Goal: Use online tool/utility: Utilize a website feature to perform a specific function

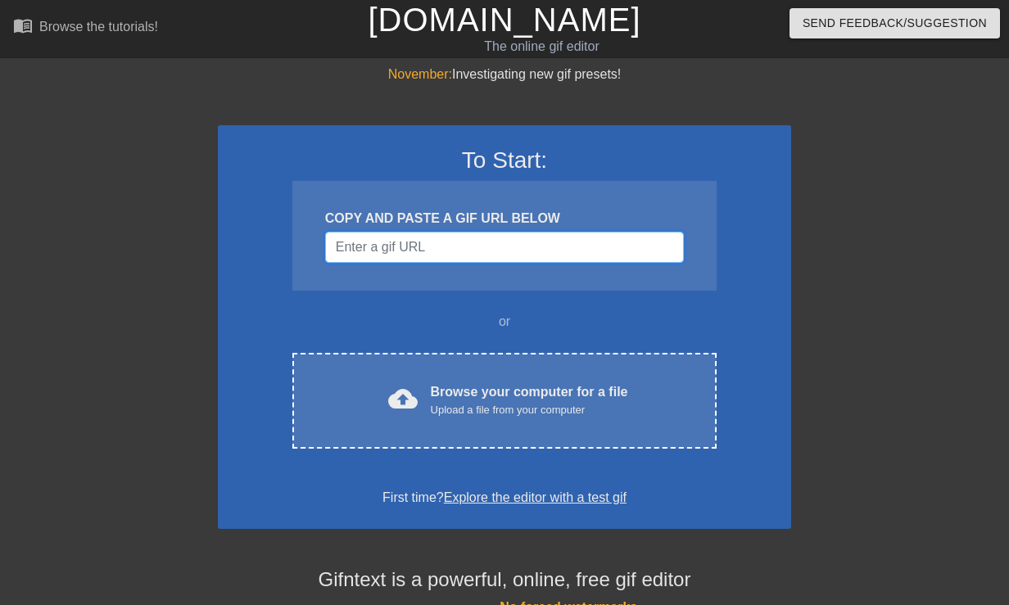
click at [487, 234] on input "Username" at bounding box center [504, 247] width 359 height 31
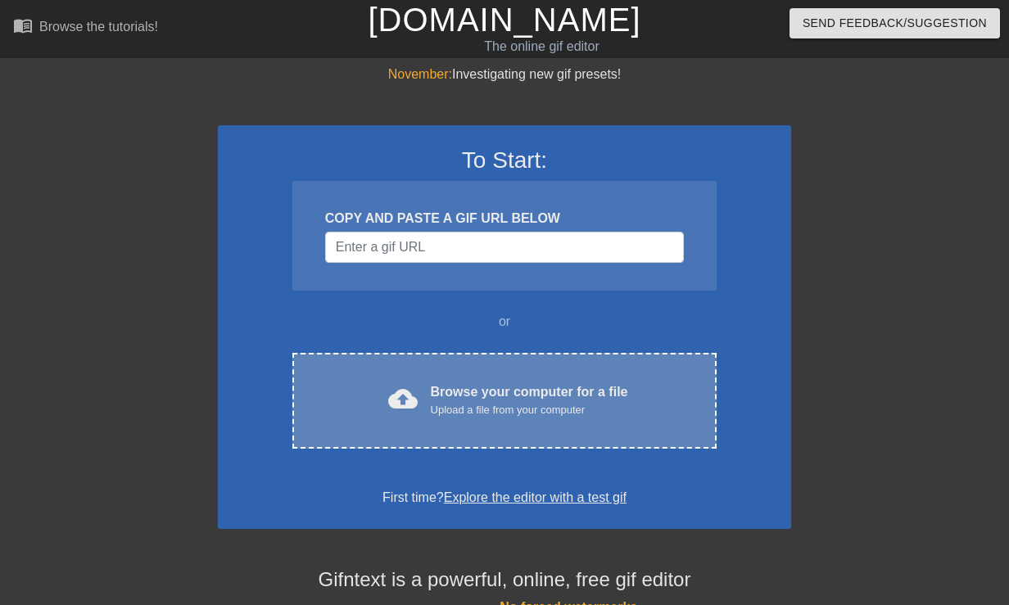
click at [559, 400] on div "Browse your computer for a file Upload a file from your computer" at bounding box center [529, 401] width 197 height 36
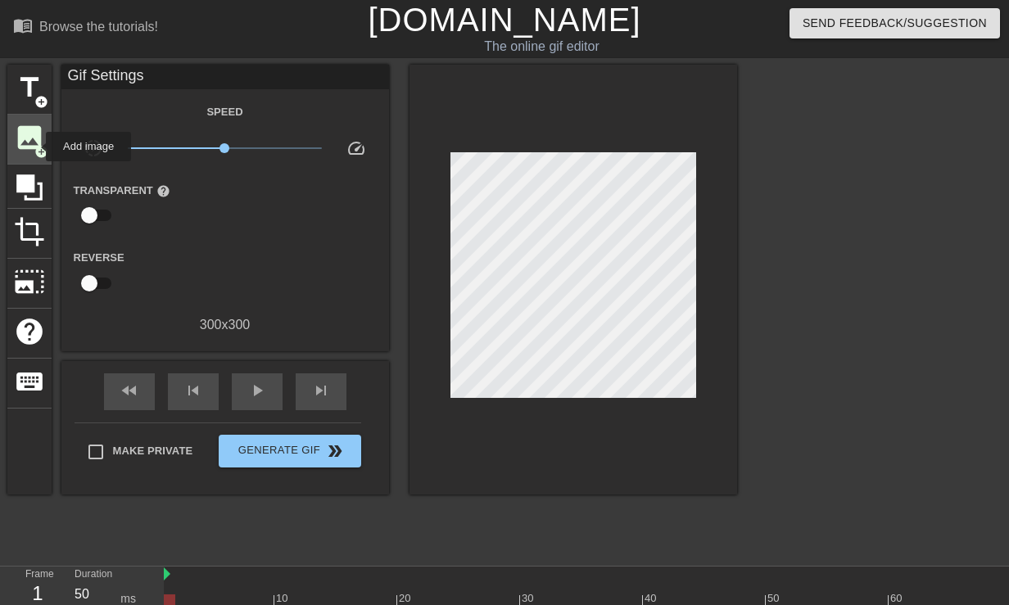
click at [35, 147] on span "add_circle" at bounding box center [41, 152] width 14 height 14
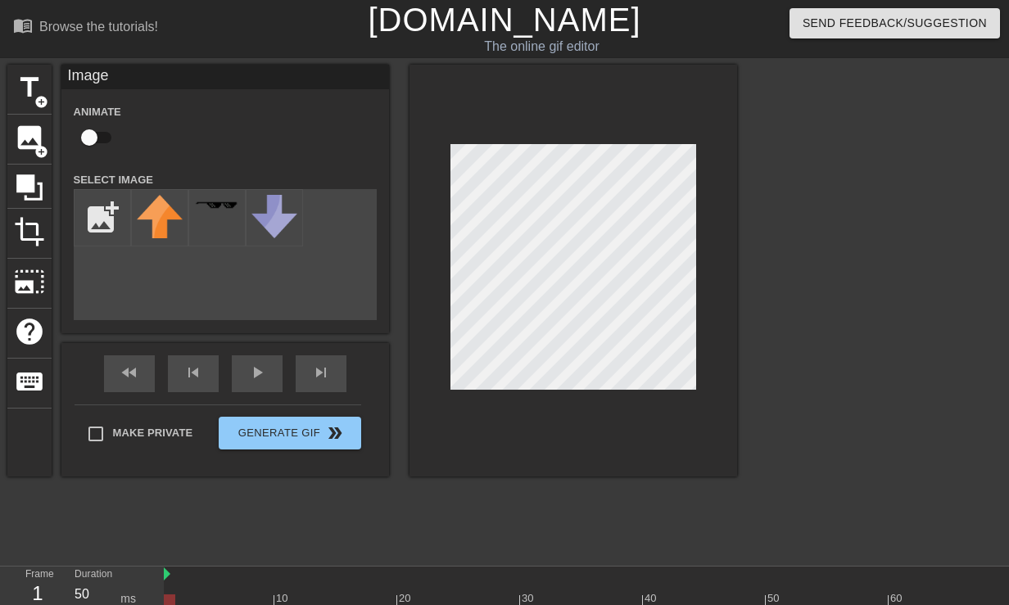
click at [812, 221] on div "title add_circle image add_circle crop photo_size_select_large help keyboard Im…" at bounding box center [504, 310] width 1009 height 491
click at [93, 215] on input "file" at bounding box center [103, 218] width 56 height 56
type input "C:\fakepath\text.png"
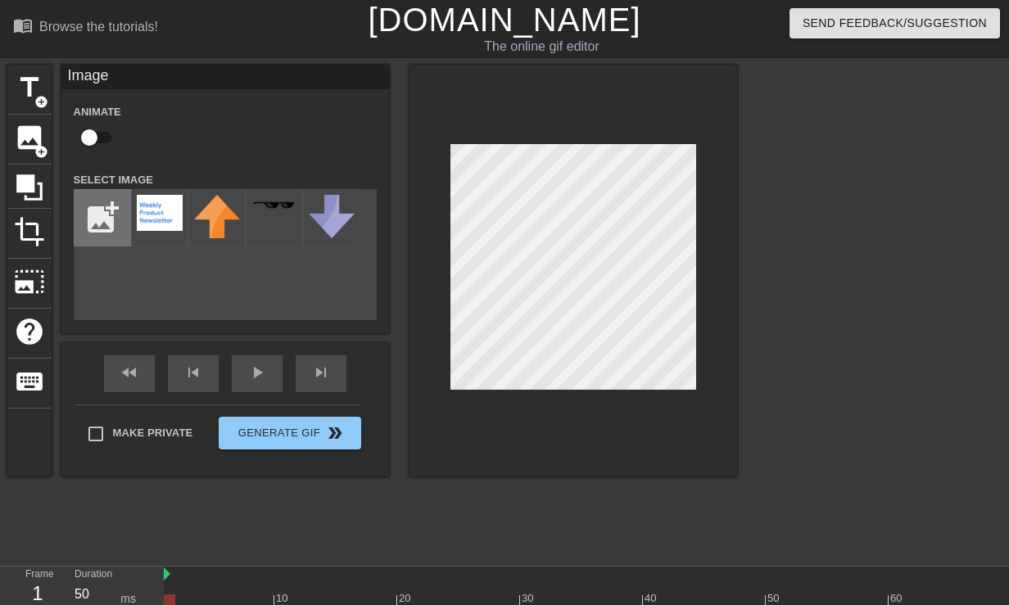
click at [129, 224] on input "file" at bounding box center [103, 218] width 56 height 56
click at [179, 224] on img at bounding box center [160, 213] width 46 height 36
click at [38, 283] on span "photo_size_select_large" at bounding box center [29, 281] width 31 height 31
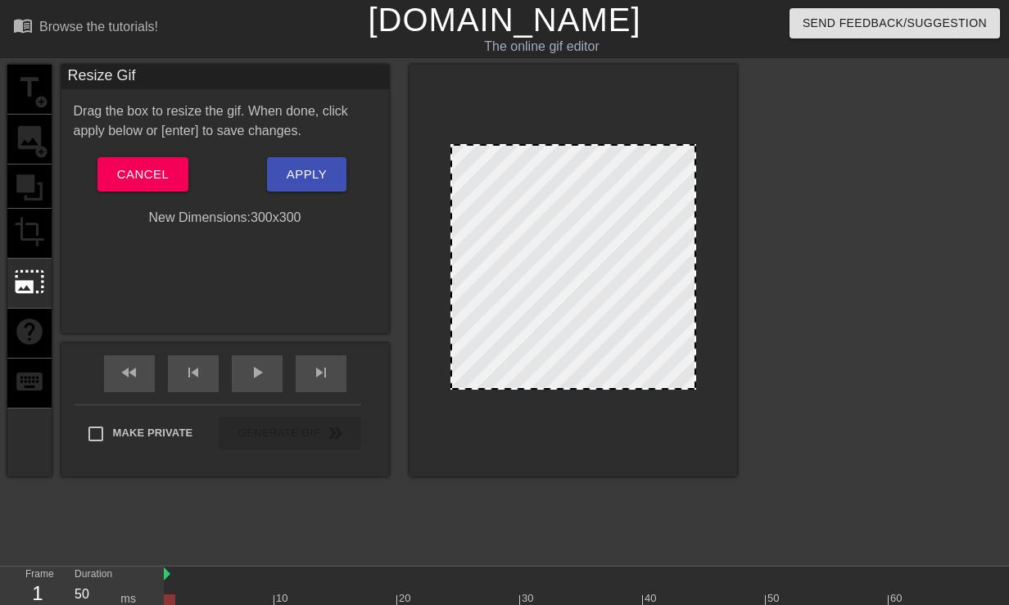
click at [554, 208] on div at bounding box center [574, 267] width 246 height 246
click at [675, 272] on div at bounding box center [574, 267] width 246 height 246
click at [654, 272] on div at bounding box center [574, 267] width 246 height 246
click at [600, 274] on div at bounding box center [574, 267] width 246 height 246
click at [562, 270] on div at bounding box center [574, 267] width 246 height 246
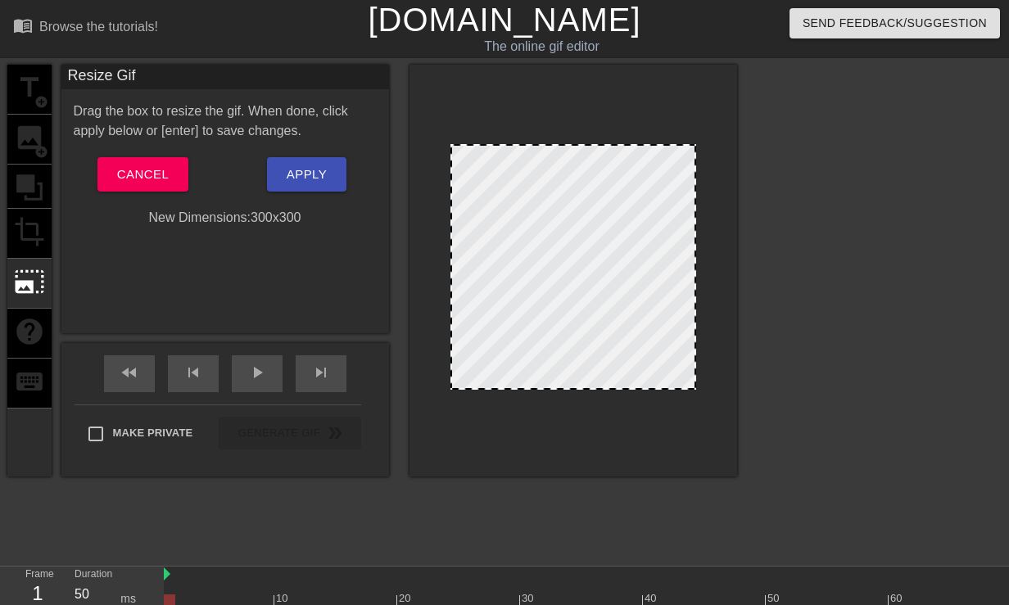
click at [27, 223] on div "title add_circle image add_circle crop photo_size_select_large help keyboard" at bounding box center [29, 271] width 44 height 412
click at [135, 178] on span "Cancel" at bounding box center [143, 174] width 52 height 21
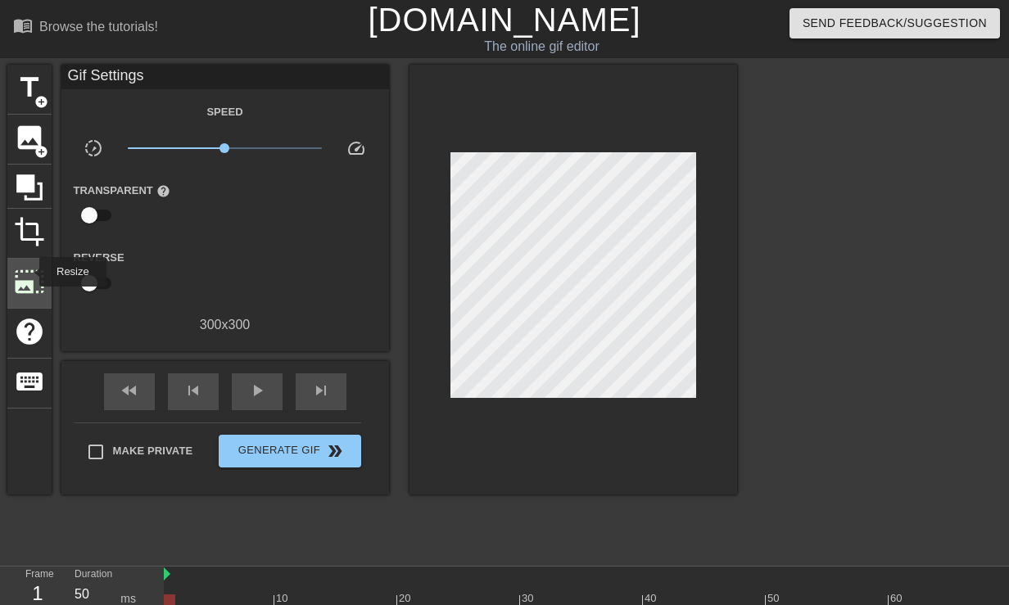
click at [29, 272] on span "photo_size_select_large" at bounding box center [29, 281] width 31 height 31
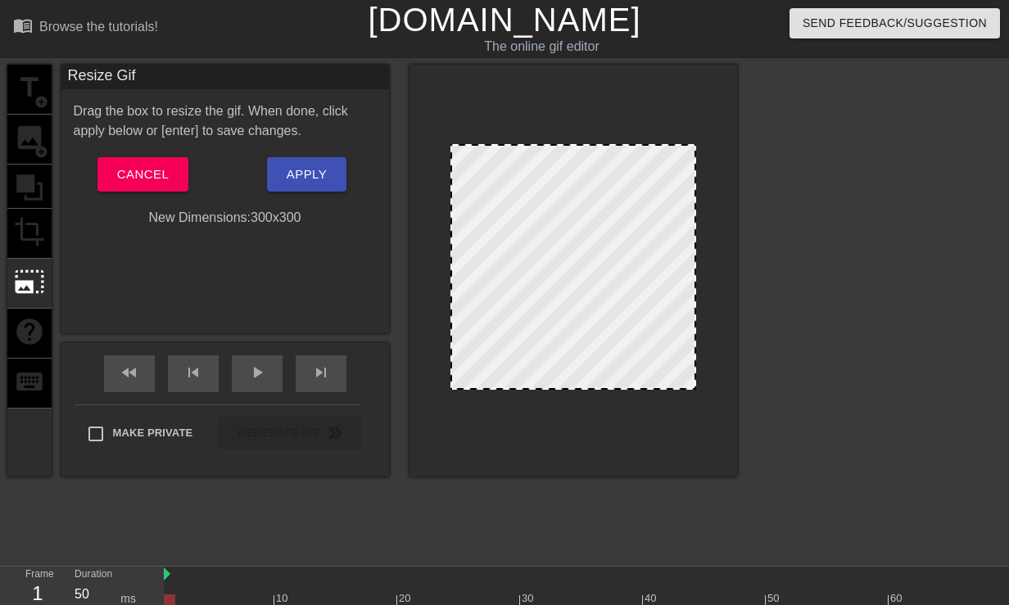
click at [485, 256] on div at bounding box center [574, 267] width 246 height 246
click at [478, 266] on div at bounding box center [574, 267] width 246 height 246
click at [11, 241] on div "title add_circle image add_circle crop photo_size_select_large help keyboard" at bounding box center [29, 271] width 44 height 412
drag, startPoint x: 691, startPoint y: 147, endPoint x: 745, endPoint y: 125, distance: 58.4
click at [745, 125] on div "title add_circle image add_circle crop photo_size_select_large help keyboard Re…" at bounding box center [504, 310] width 1009 height 491
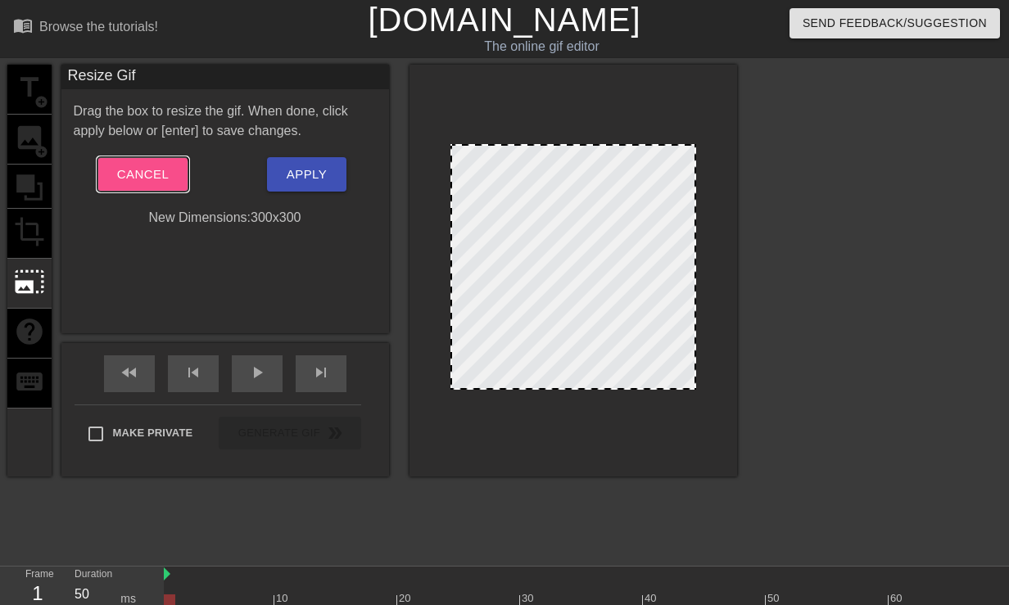
click at [142, 182] on span "Cancel" at bounding box center [143, 174] width 52 height 21
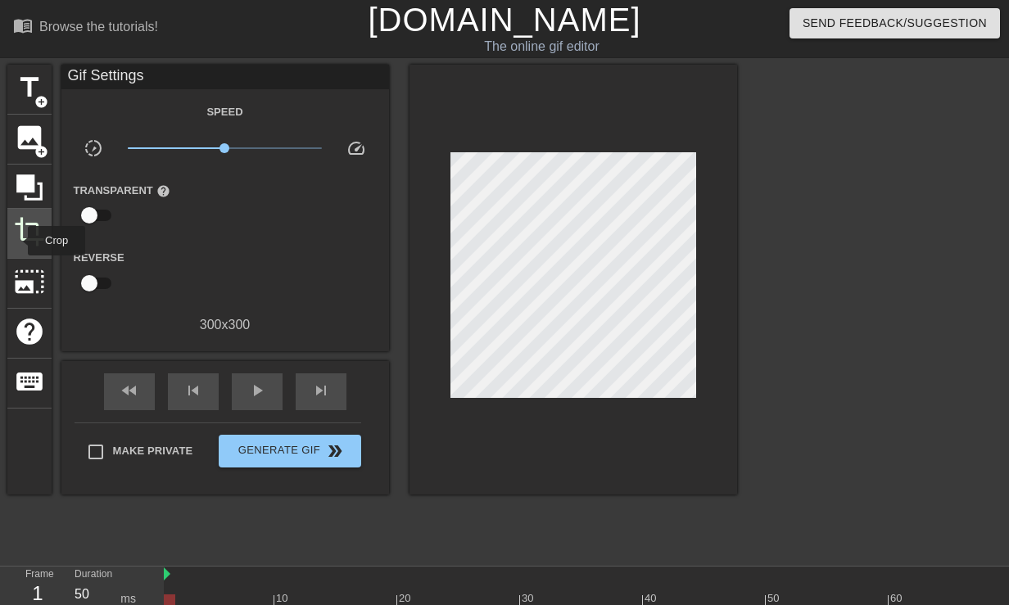
click at [28, 238] on span "crop" at bounding box center [29, 231] width 31 height 31
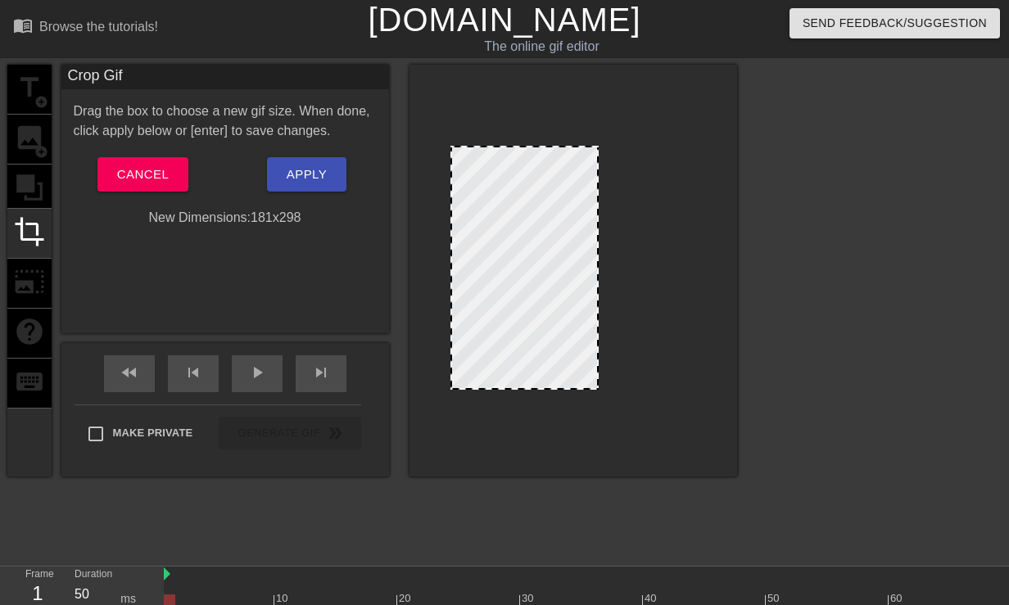
drag, startPoint x: 693, startPoint y: 146, endPoint x: 596, endPoint y: 147, distance: 97.5
click at [165, 183] on span "Cancel" at bounding box center [143, 174] width 52 height 21
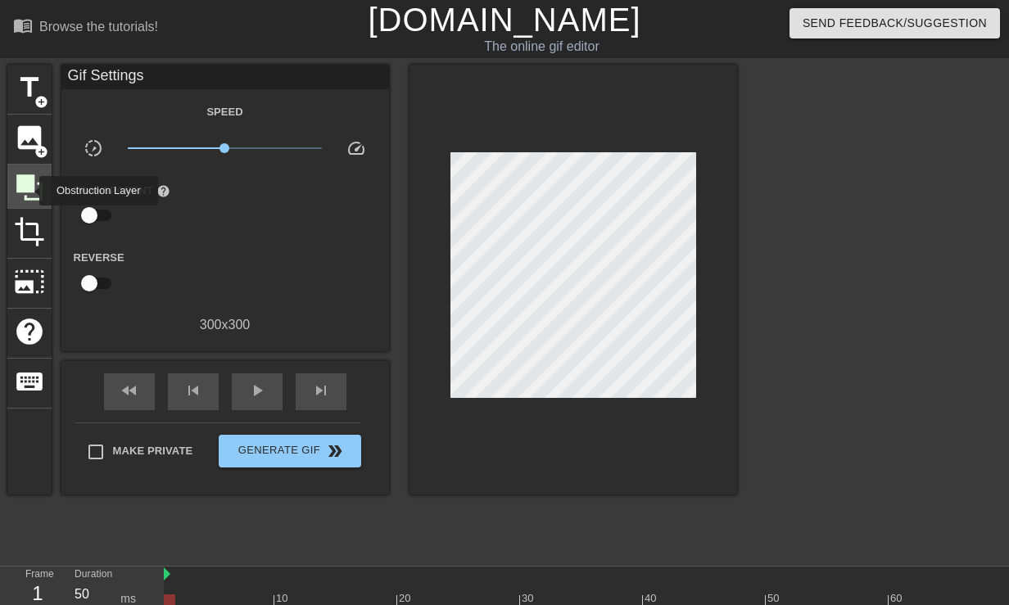
click at [29, 191] on icon at bounding box center [29, 187] width 31 height 31
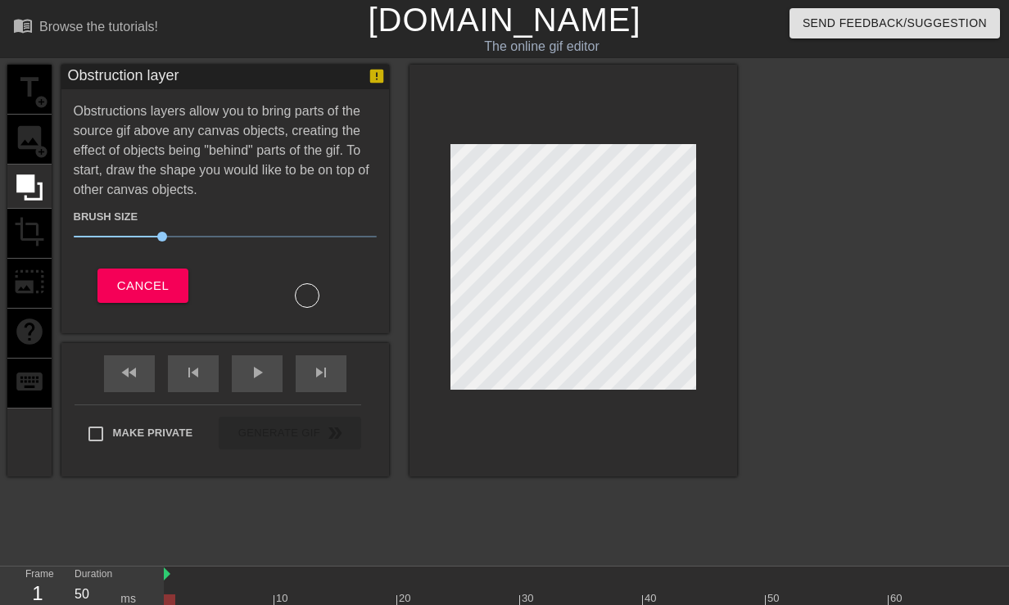
click at [25, 140] on div "title add_circle image add_circle crop photo_size_select_large help keyboard" at bounding box center [29, 271] width 44 height 412
click at [29, 95] on div "title add_circle image add_circle crop photo_size_select_large help keyboard" at bounding box center [29, 271] width 44 height 412
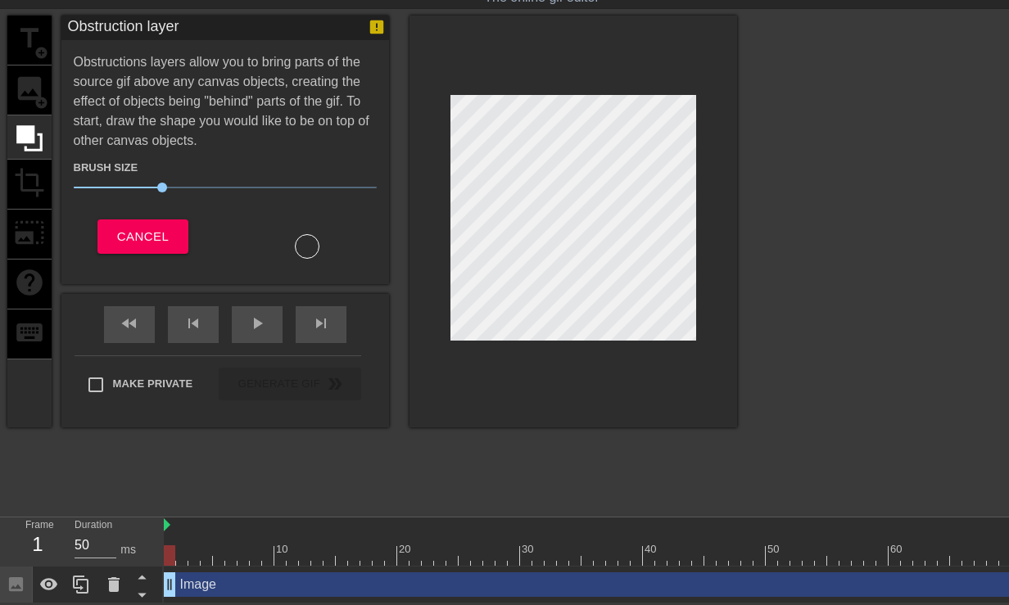
click at [196, 532] on div at bounding box center [594, 526] width 860 height 16
click at [167, 546] on div at bounding box center [169, 556] width 11 height 20
click at [144, 235] on span "Cancel" at bounding box center [143, 236] width 52 height 21
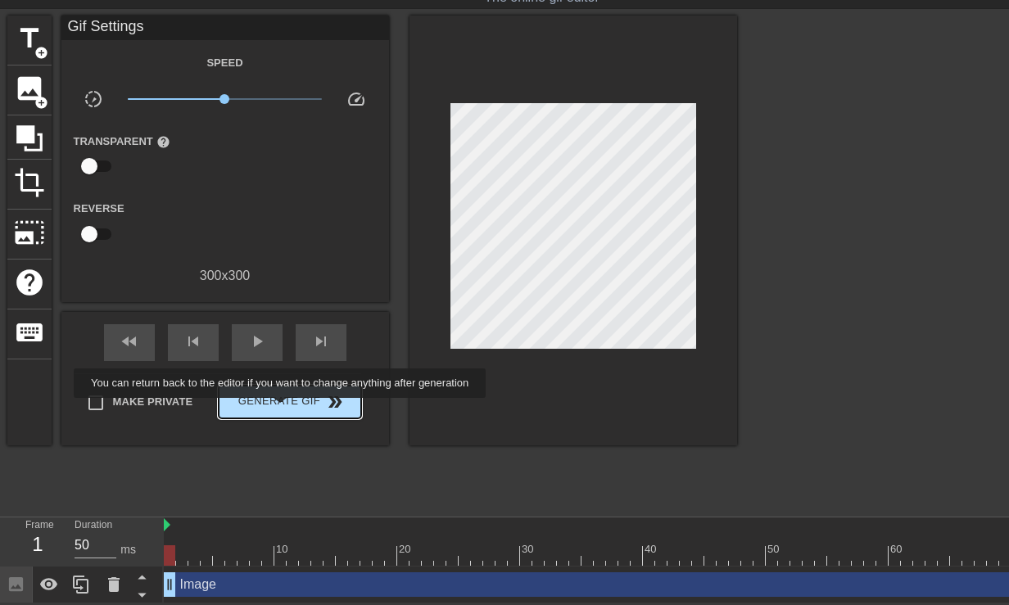
click at [292, 406] on span "Generate Gif double_arrow" at bounding box center [289, 402] width 129 height 20
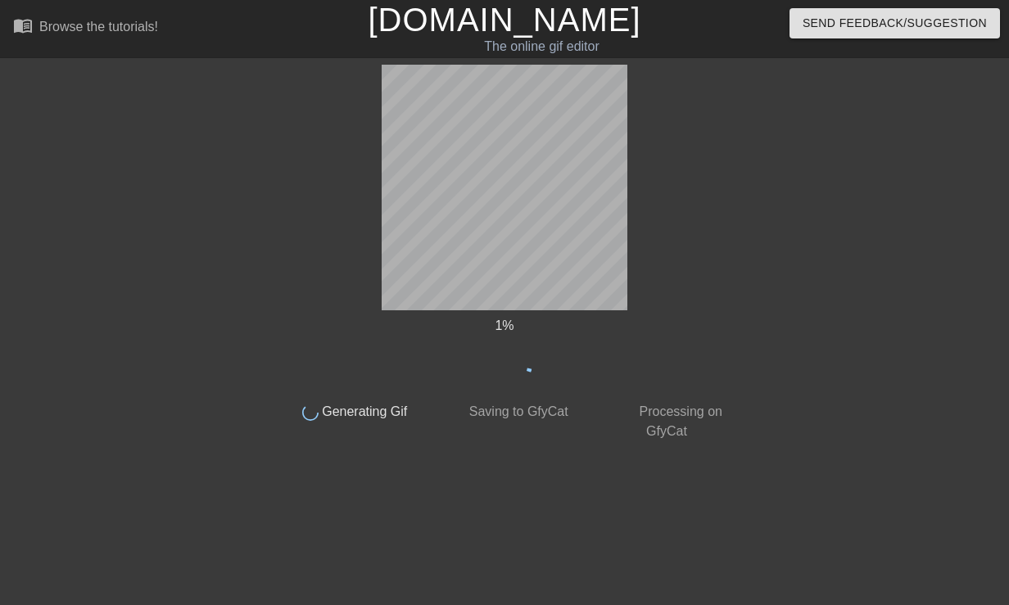
scroll to position [0, 0]
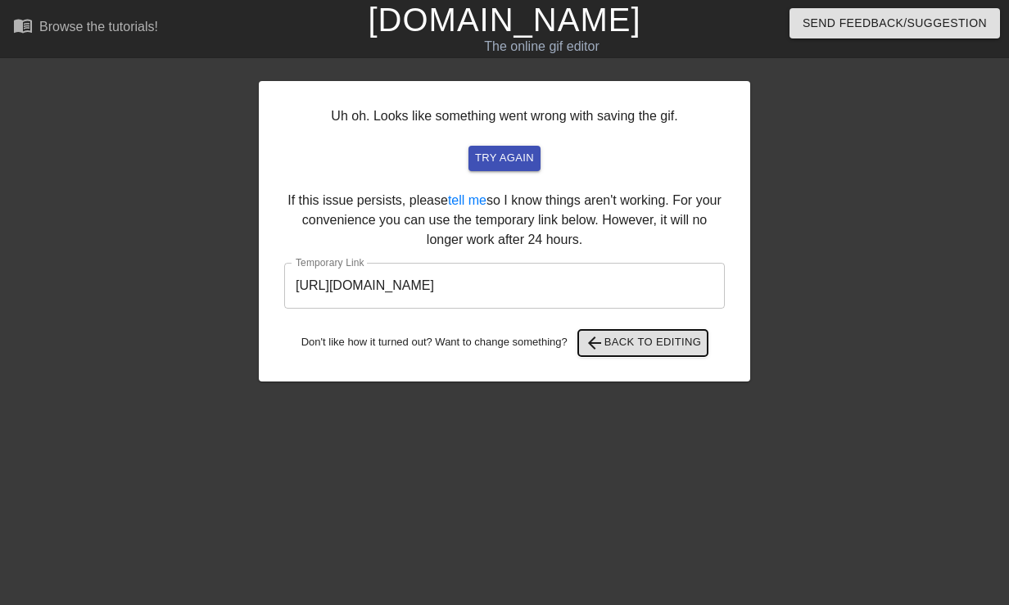
click at [659, 346] on span "arrow_back Back to Editing" at bounding box center [643, 343] width 117 height 20
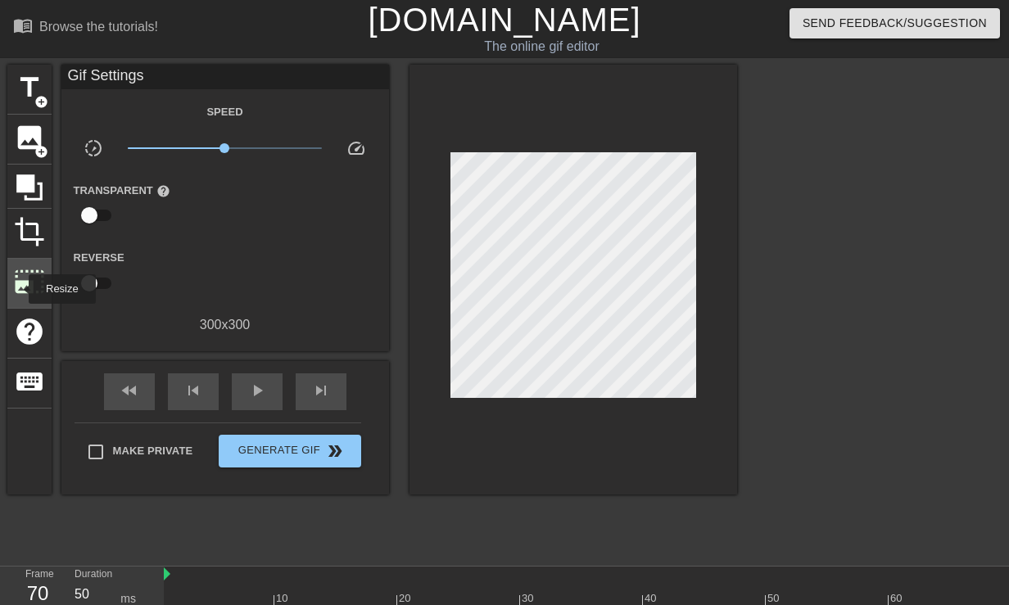
click at [18, 289] on span "photo_size_select_large" at bounding box center [29, 281] width 31 height 31
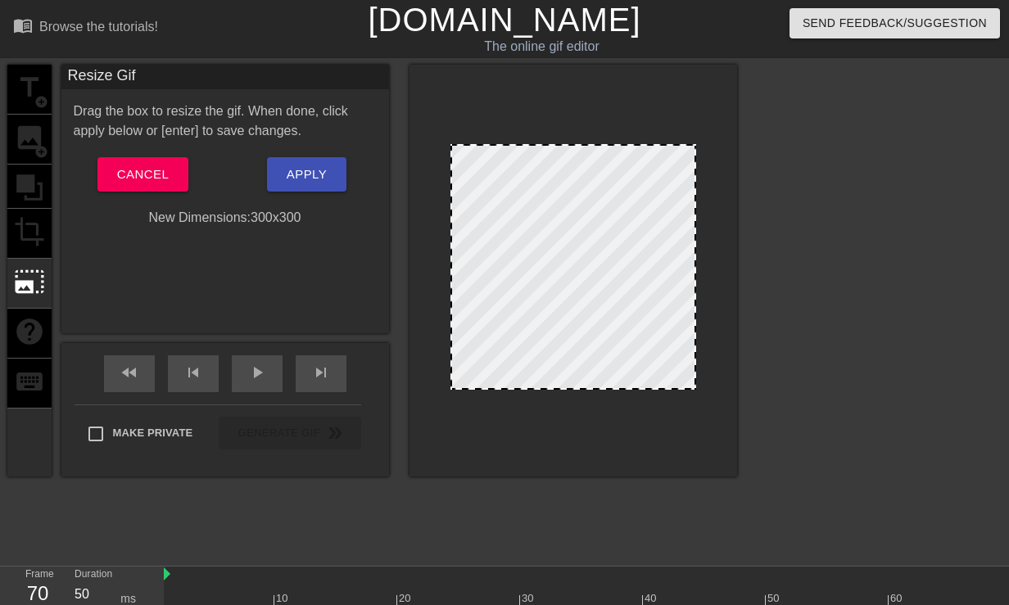
drag, startPoint x: 501, startPoint y: 246, endPoint x: 569, endPoint y: 235, distance: 68.8
click at [569, 235] on div at bounding box center [574, 267] width 246 height 246
drag, startPoint x: 619, startPoint y: 245, endPoint x: 659, endPoint y: 242, distance: 39.5
click at [659, 242] on div at bounding box center [574, 267] width 246 height 246
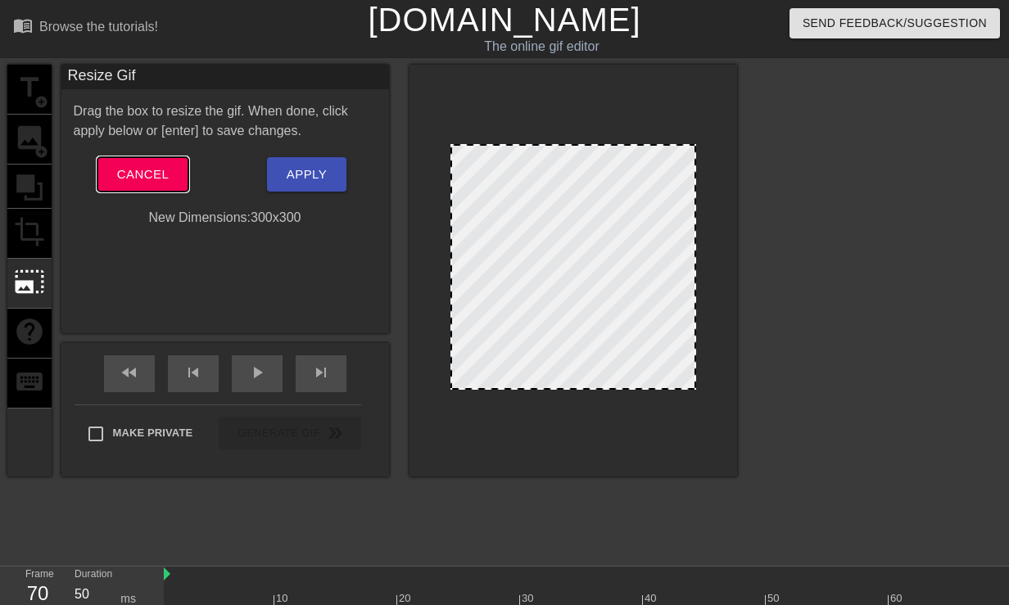
click at [128, 183] on span "Cancel" at bounding box center [143, 174] width 52 height 21
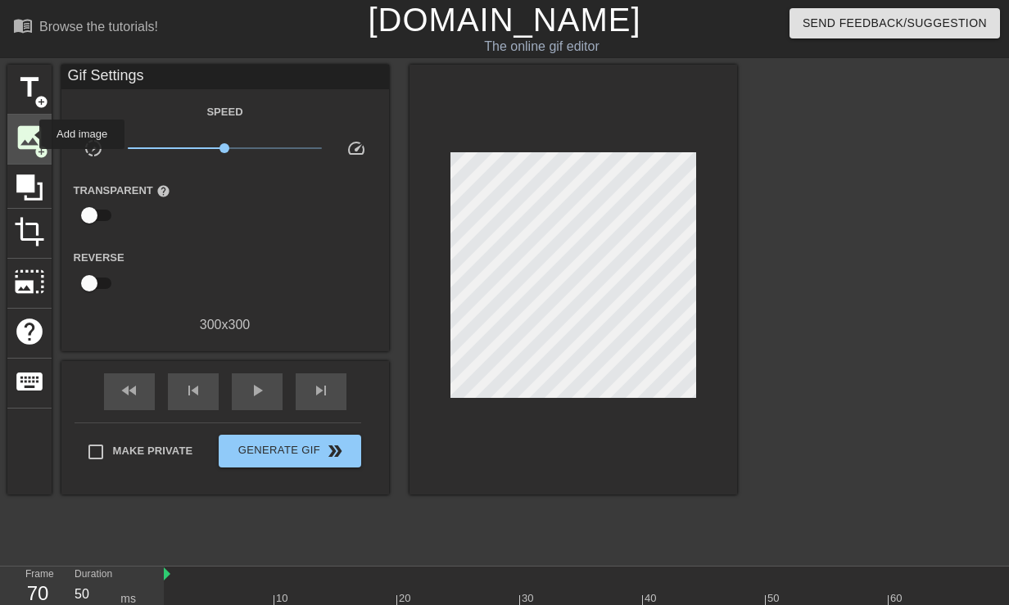
click at [29, 135] on span "image" at bounding box center [29, 137] width 31 height 31
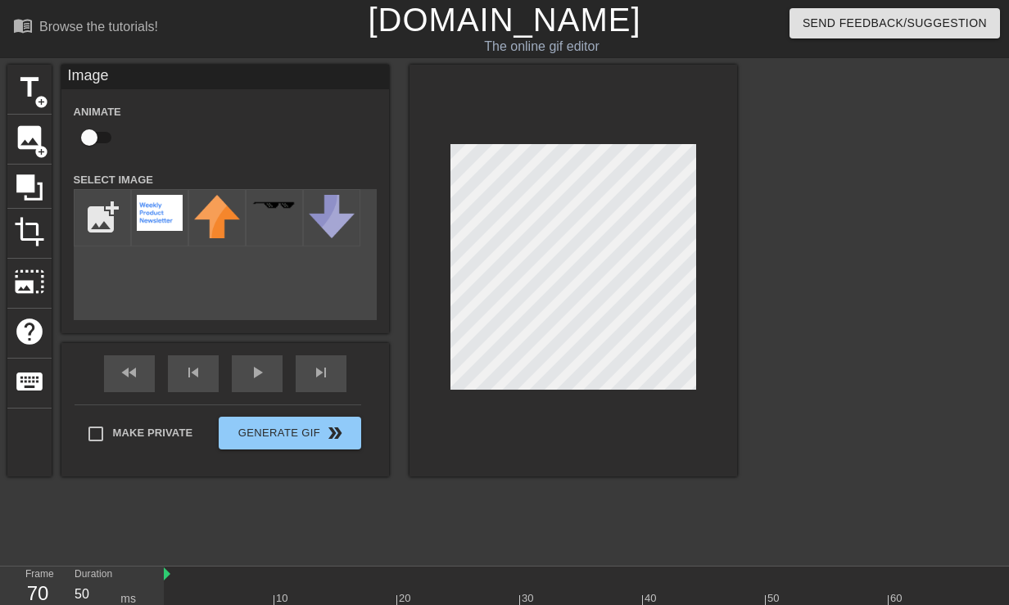
click at [743, 249] on div "title add_circle image add_circle crop photo_size_select_large help keyboard Im…" at bounding box center [504, 310] width 1009 height 491
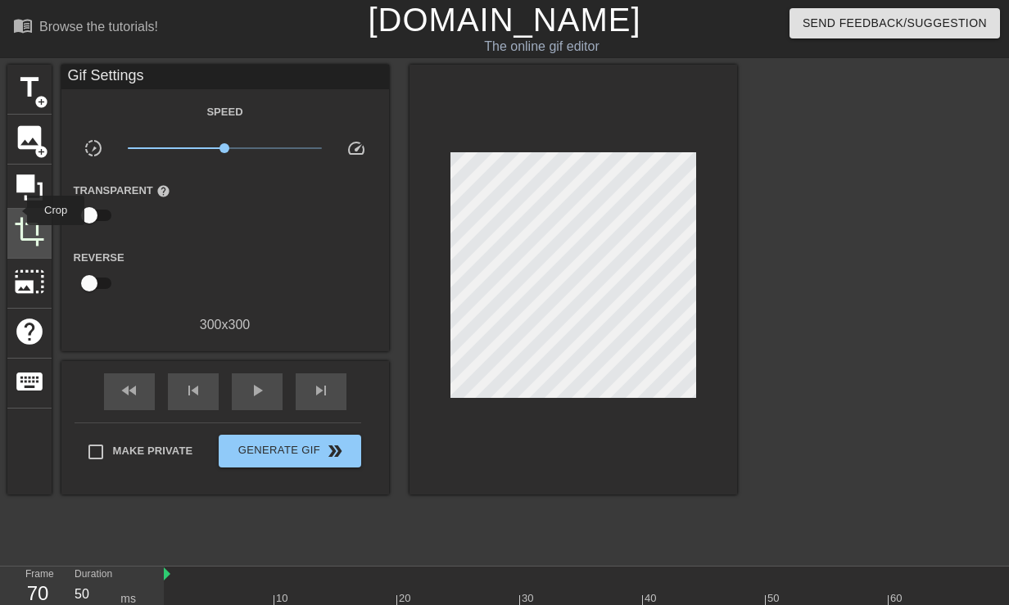
click at [20, 224] on span "crop" at bounding box center [29, 231] width 31 height 31
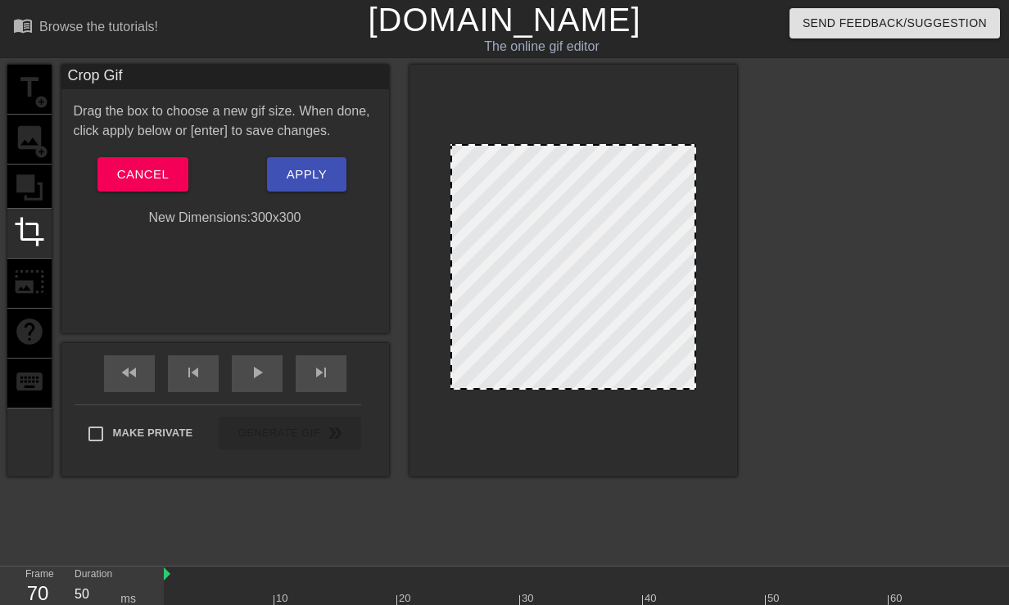
drag, startPoint x: 665, startPoint y: 218, endPoint x: 629, endPoint y: 250, distance: 48.2
click at [629, 250] on div at bounding box center [574, 267] width 246 height 246
drag, startPoint x: 450, startPoint y: 390, endPoint x: 458, endPoint y: 382, distance: 11.6
click at [458, 382] on div at bounding box center [574, 271] width 328 height 412
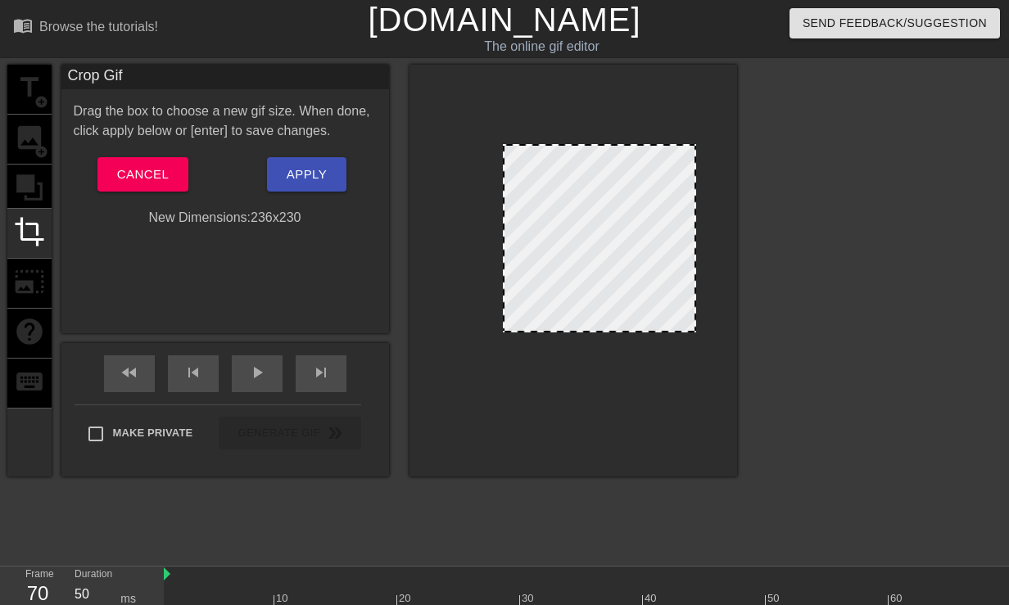
drag, startPoint x: 450, startPoint y: 388, endPoint x: 505, endPoint y: 328, distance: 81.2
click at [505, 328] on div at bounding box center [504, 331] width 16 height 16
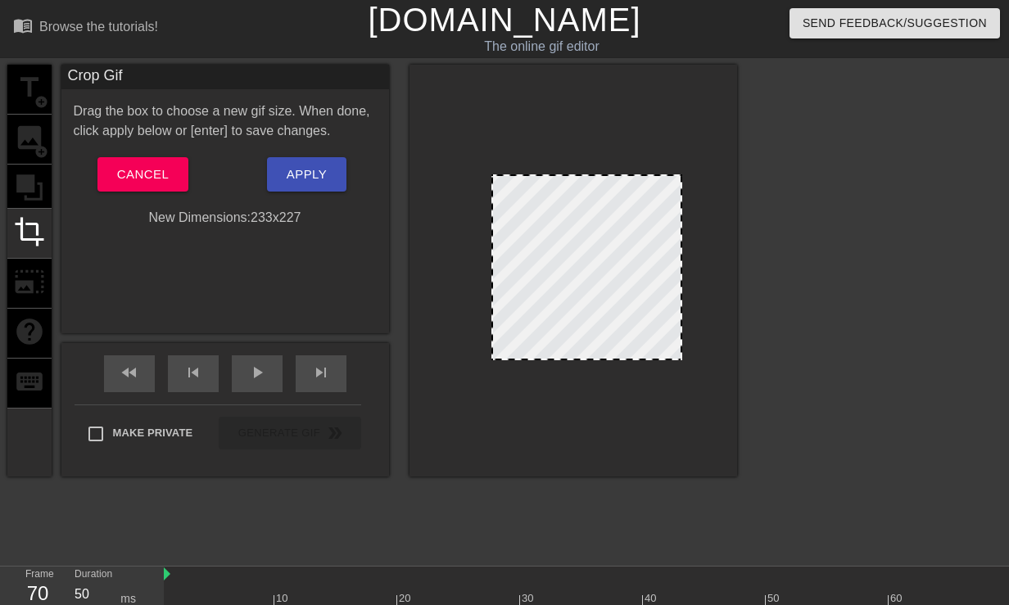
drag, startPoint x: 594, startPoint y: 261, endPoint x: 580, endPoint y: 292, distance: 33.4
click at [580, 292] on div at bounding box center [586, 267] width 191 height 186
click at [306, 187] on button "Apply" at bounding box center [306, 174] width 79 height 34
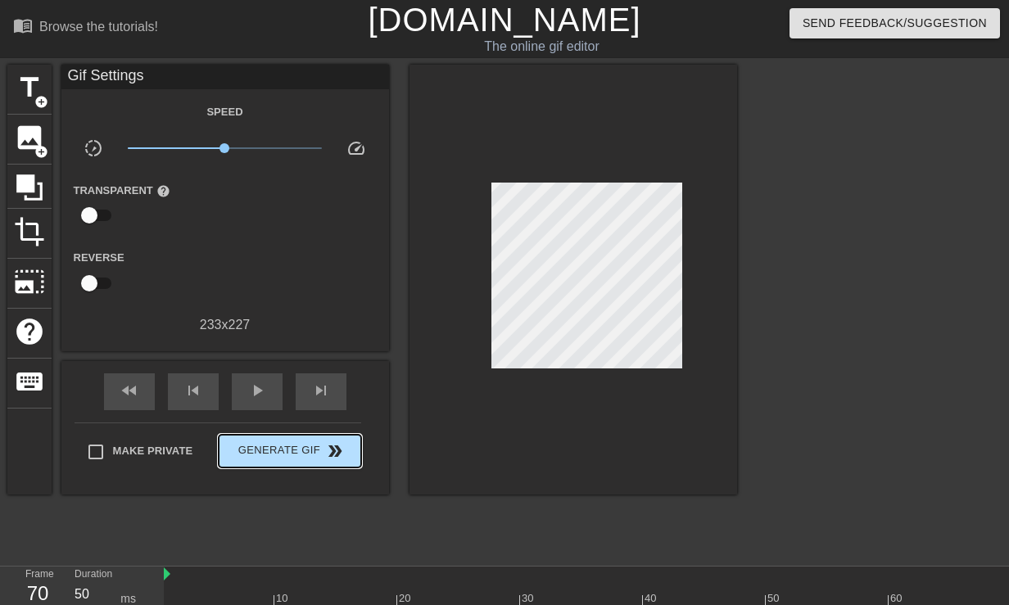
click at [275, 462] on button "Generate Gif double_arrow" at bounding box center [290, 451] width 142 height 33
